Goal: Task Accomplishment & Management: Manage account settings

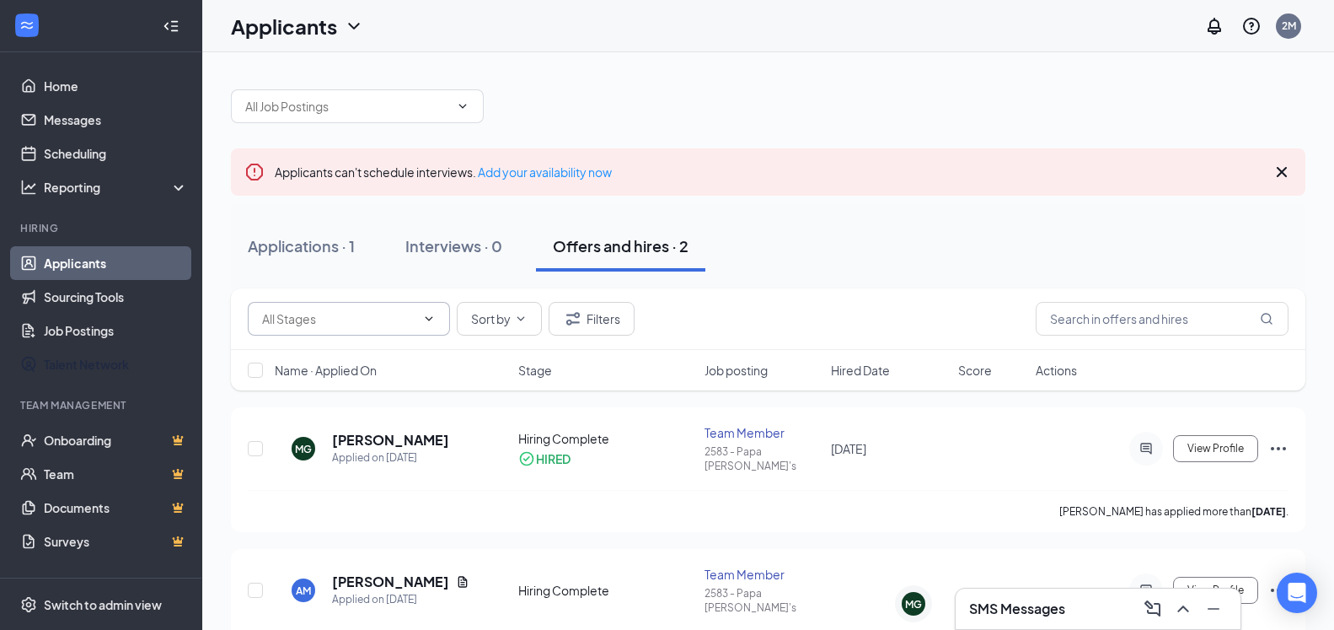
click at [405, 313] on input "text" at bounding box center [338, 318] width 153 height 19
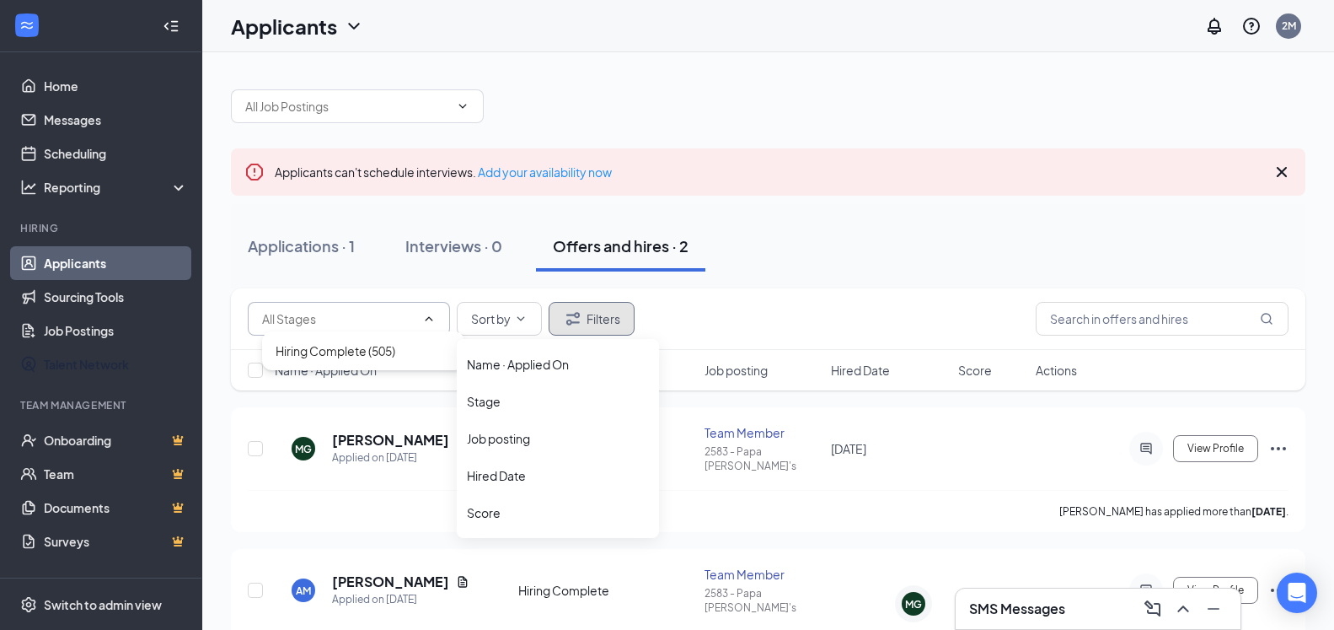
click at [574, 312] on icon "Filter" at bounding box center [573, 318] width 20 height 20
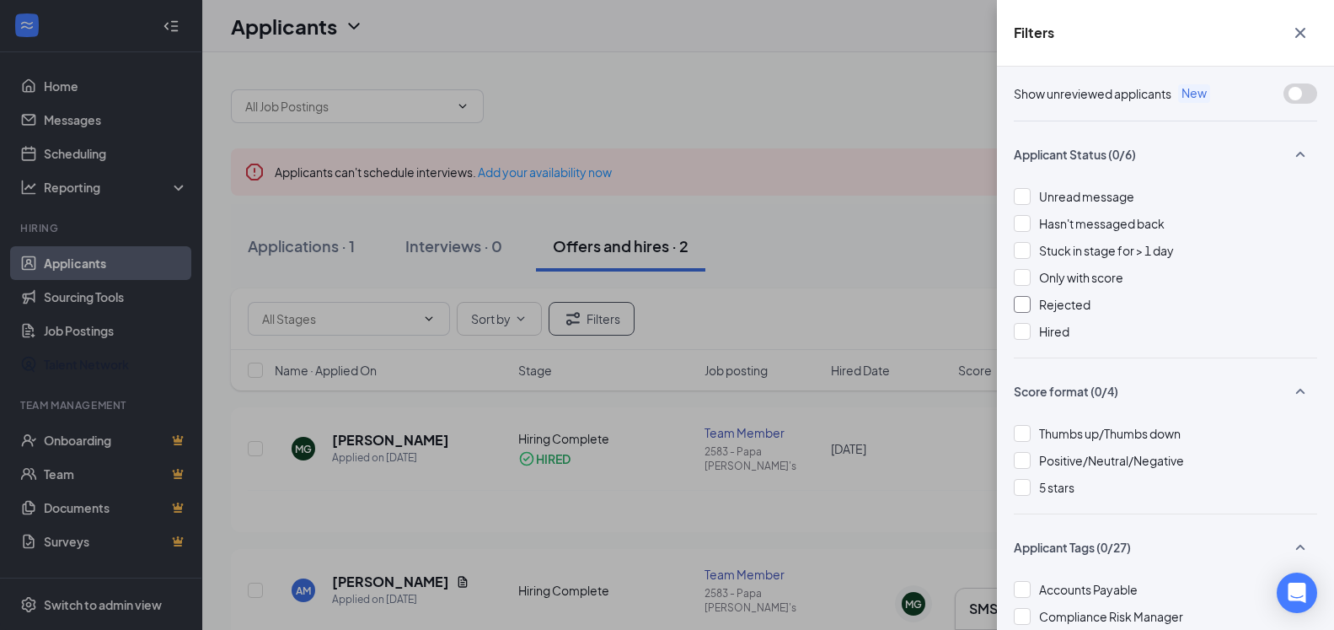
click at [1070, 308] on span "Rejected" at bounding box center [1064, 304] width 51 height 15
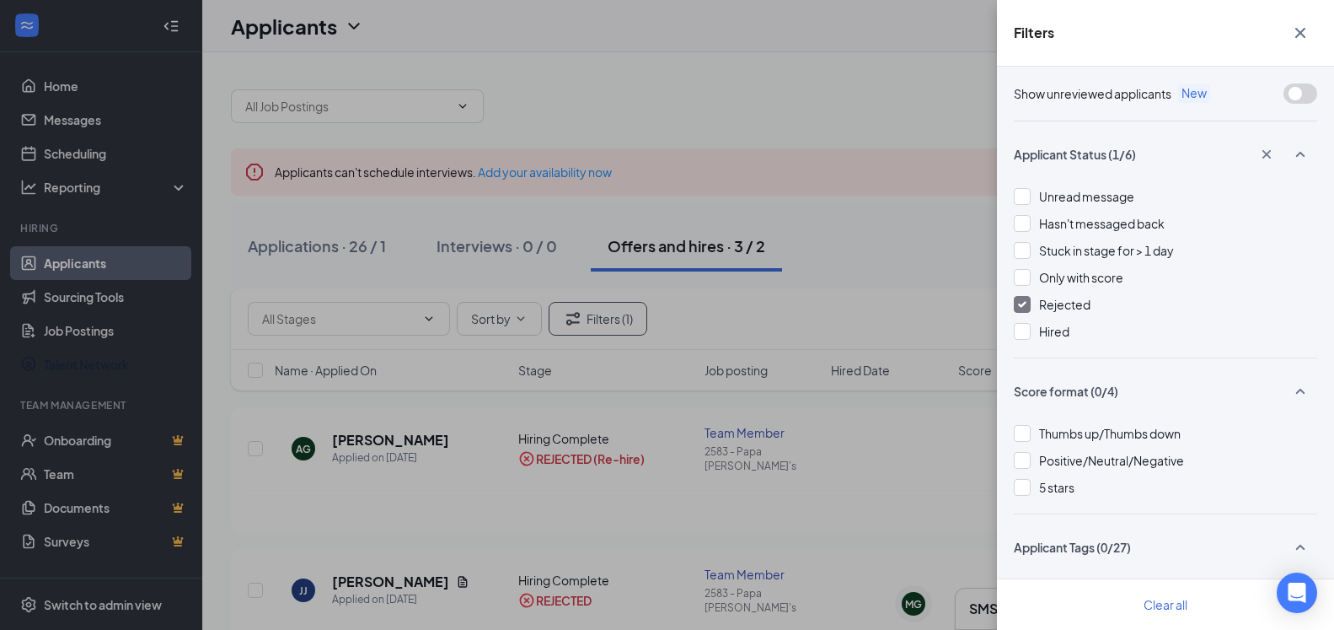
click at [605, 461] on div "Filters Show unreviewed applicants New Applicant Status (1/6) Unread message Ha…" at bounding box center [667, 315] width 1334 height 630
click at [955, 188] on div "Filters Show unreviewed applicants New Applicant Status (1/6) Unread message Ha…" at bounding box center [667, 315] width 1334 height 630
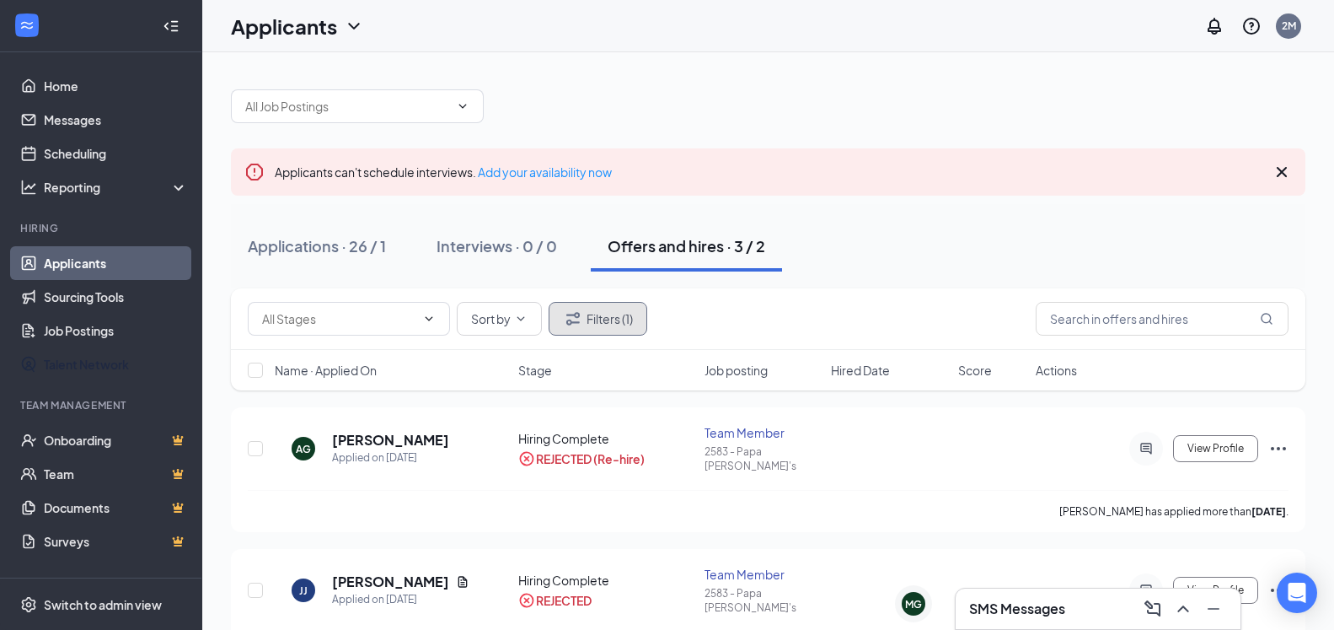
scroll to position [170, 0]
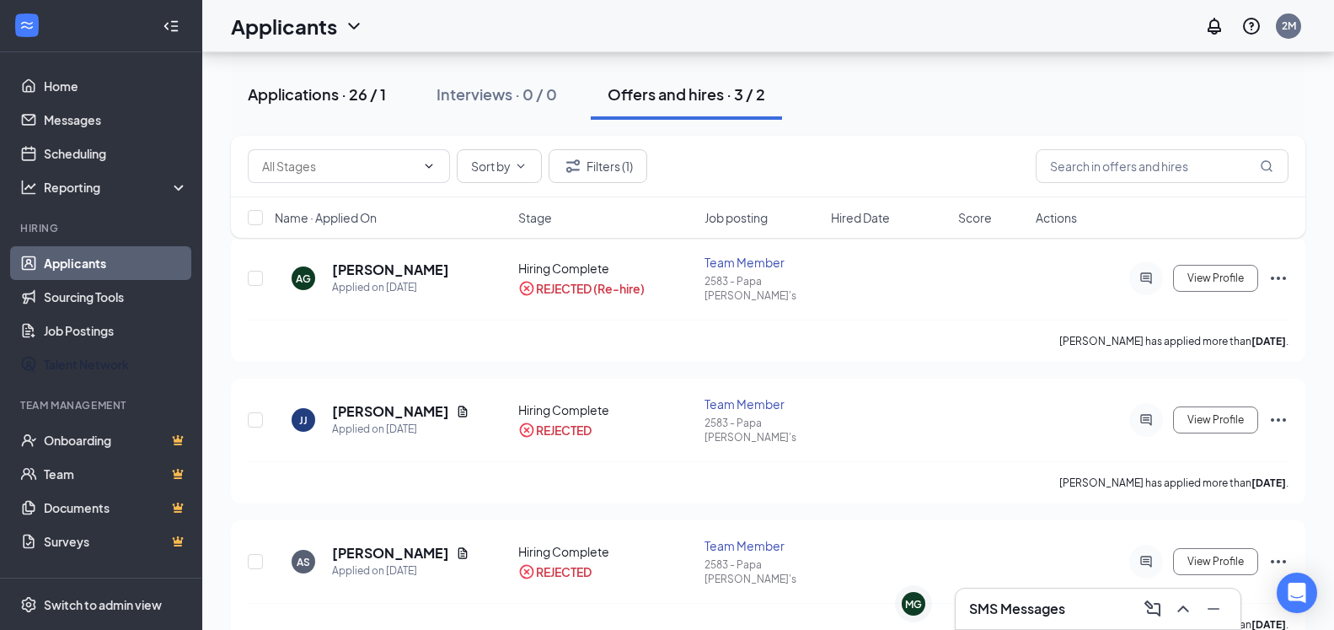
click at [375, 87] on div "Applications · 26 / 1" at bounding box center [317, 93] width 138 height 21
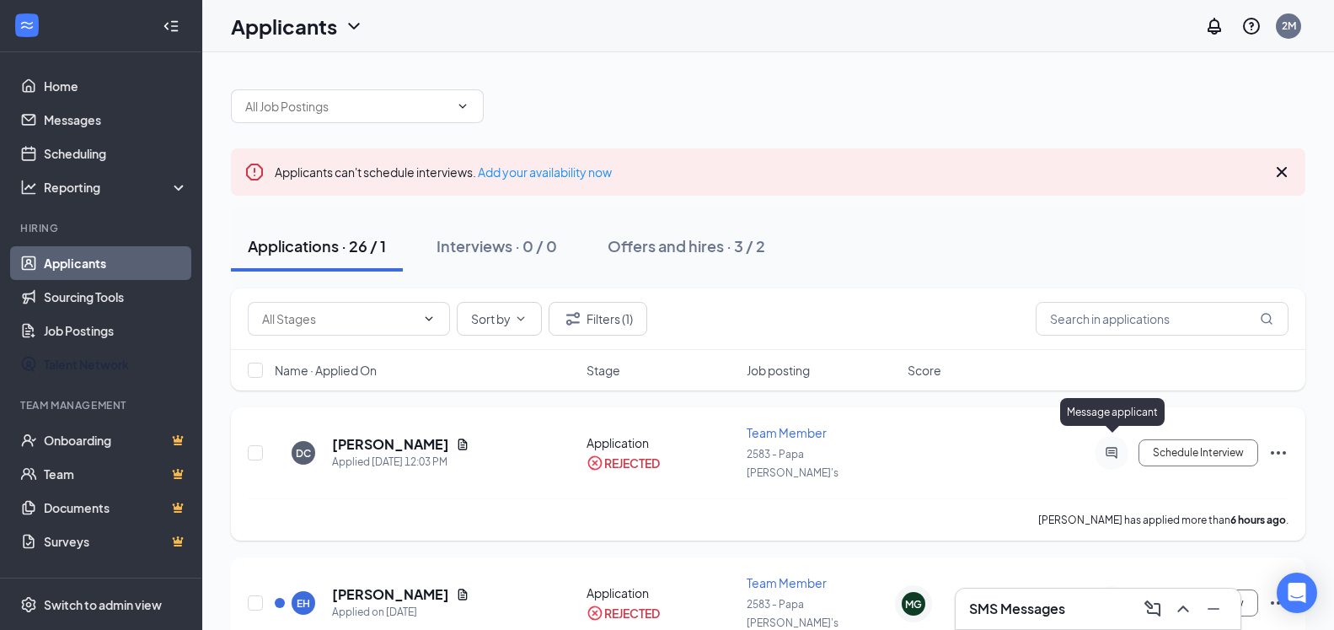
click at [1107, 446] on icon "ActiveChat" at bounding box center [1112, 452] width 20 height 13
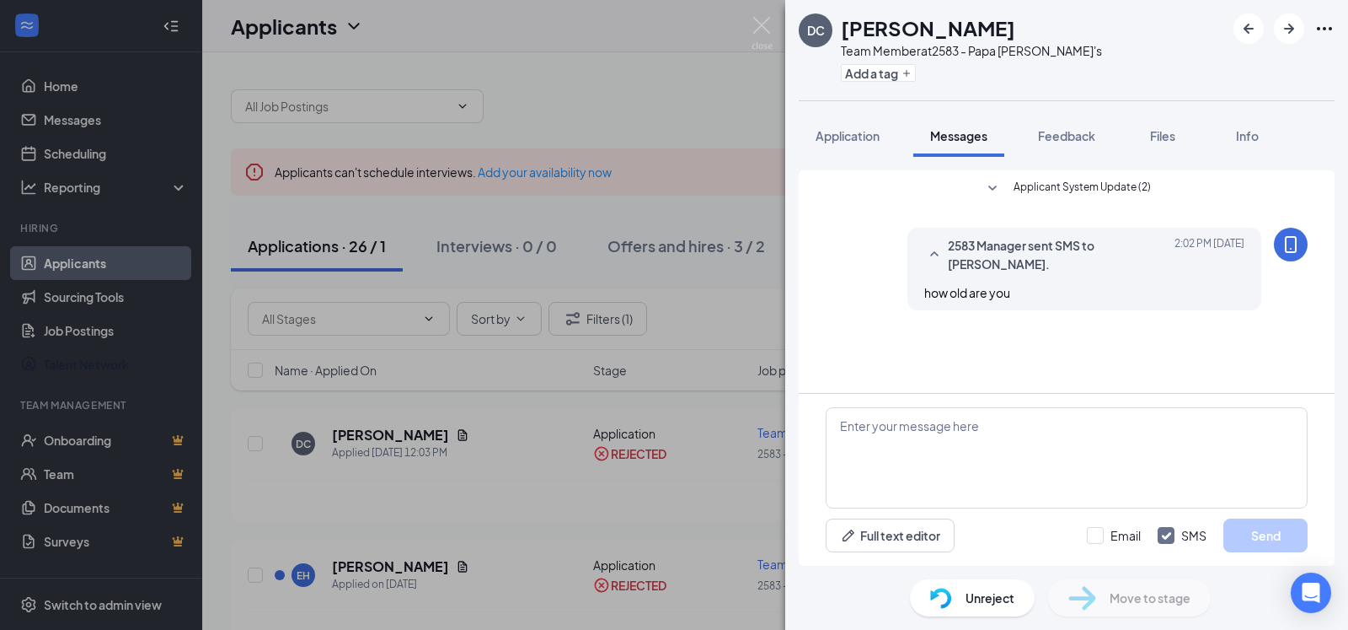
click at [545, 106] on div "DC [PERSON_NAME] Team Member at 2583 - Papa [PERSON_NAME]'s Add a tag Applicati…" at bounding box center [674, 315] width 1348 height 630
